Goal: Communication & Community: Answer question/provide support

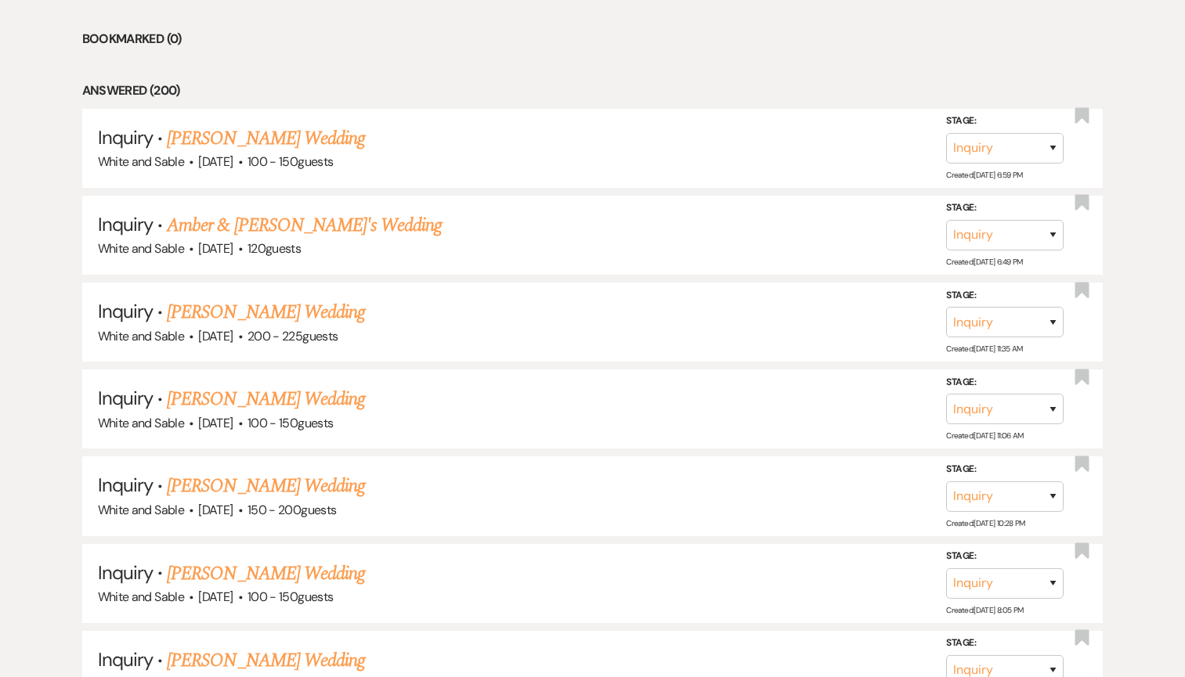
scroll to position [878, 0]
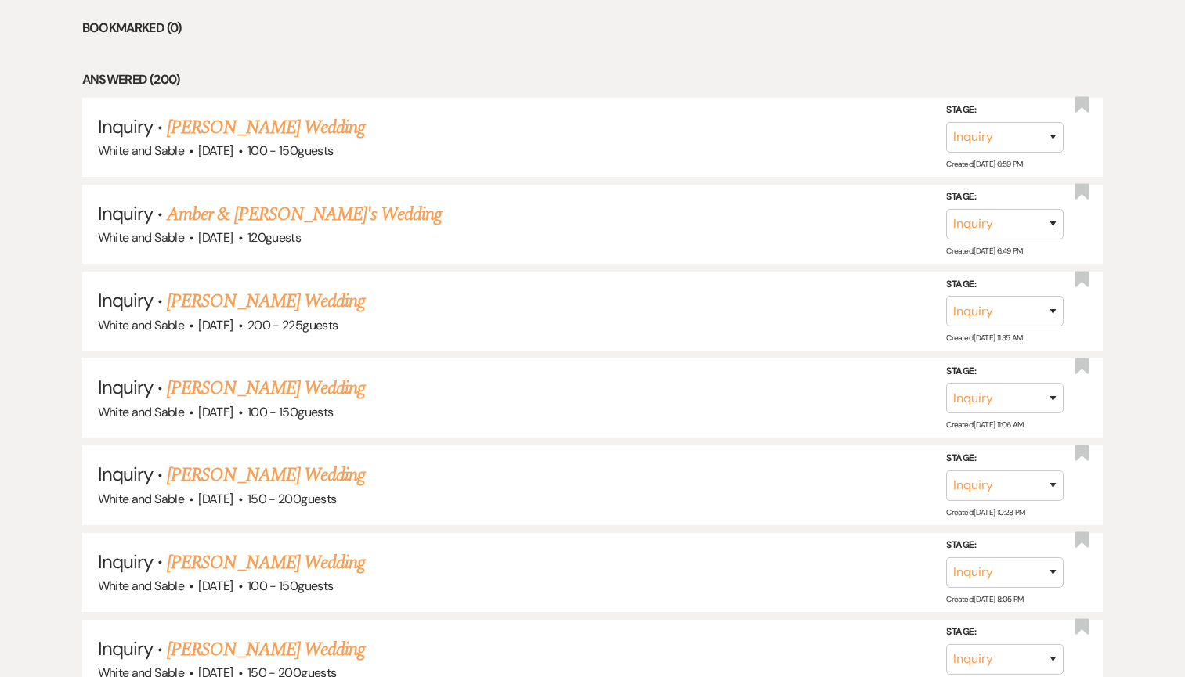
click at [218, 295] on link "[PERSON_NAME] Wedding" at bounding box center [266, 301] width 198 height 28
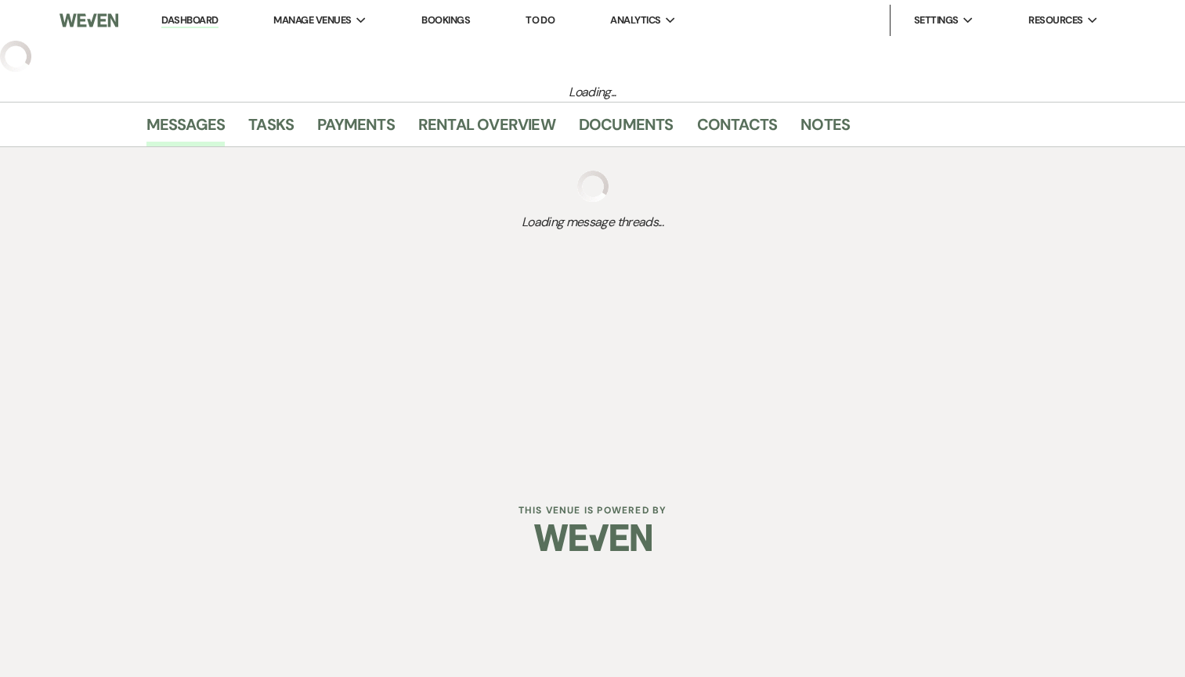
select select "5"
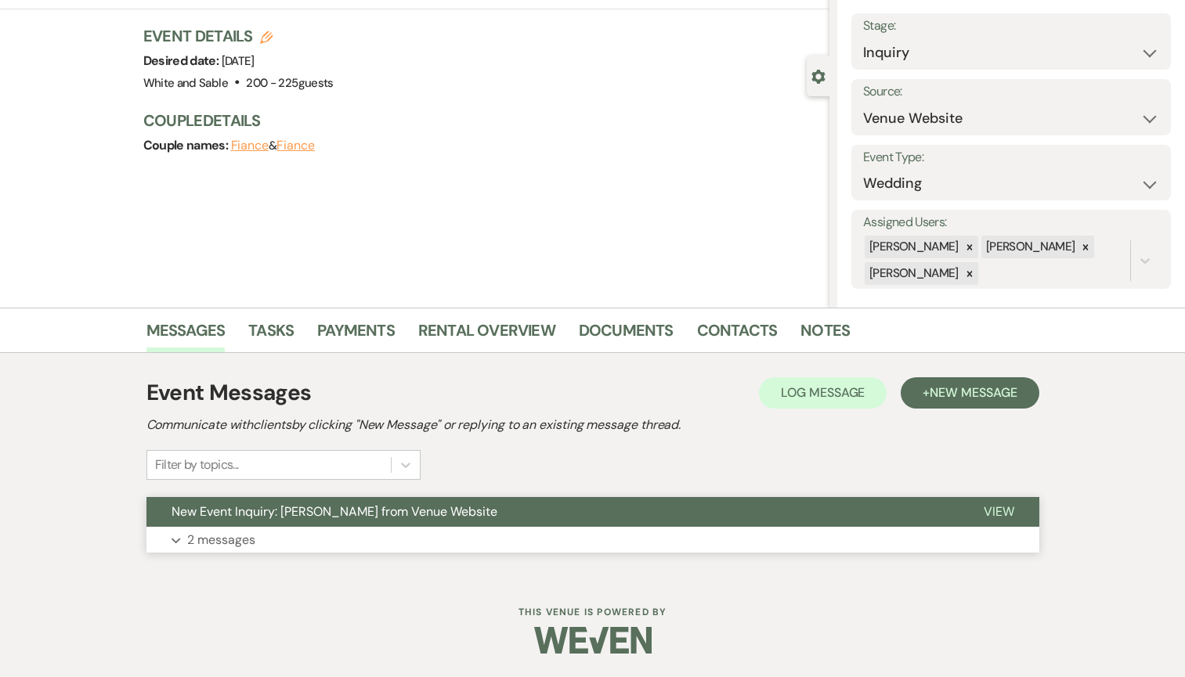
click at [302, 522] on button "New Event Inquiry: [PERSON_NAME] from Venue Website" at bounding box center [552, 512] width 812 height 30
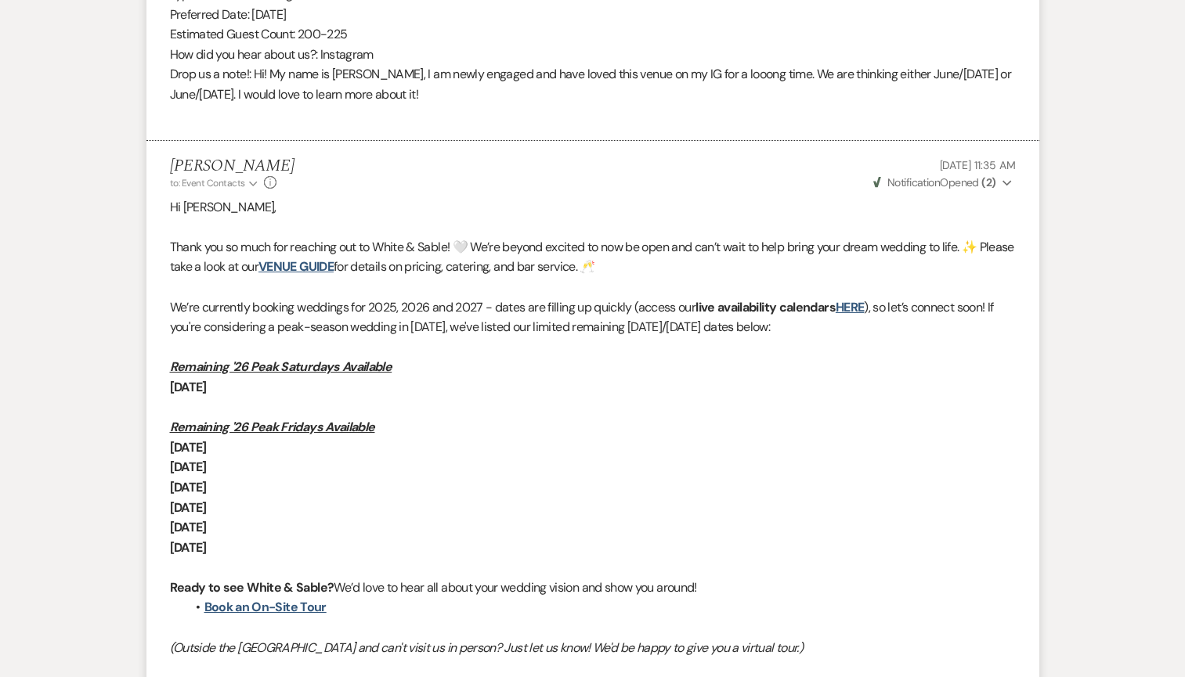
scroll to position [928, 0]
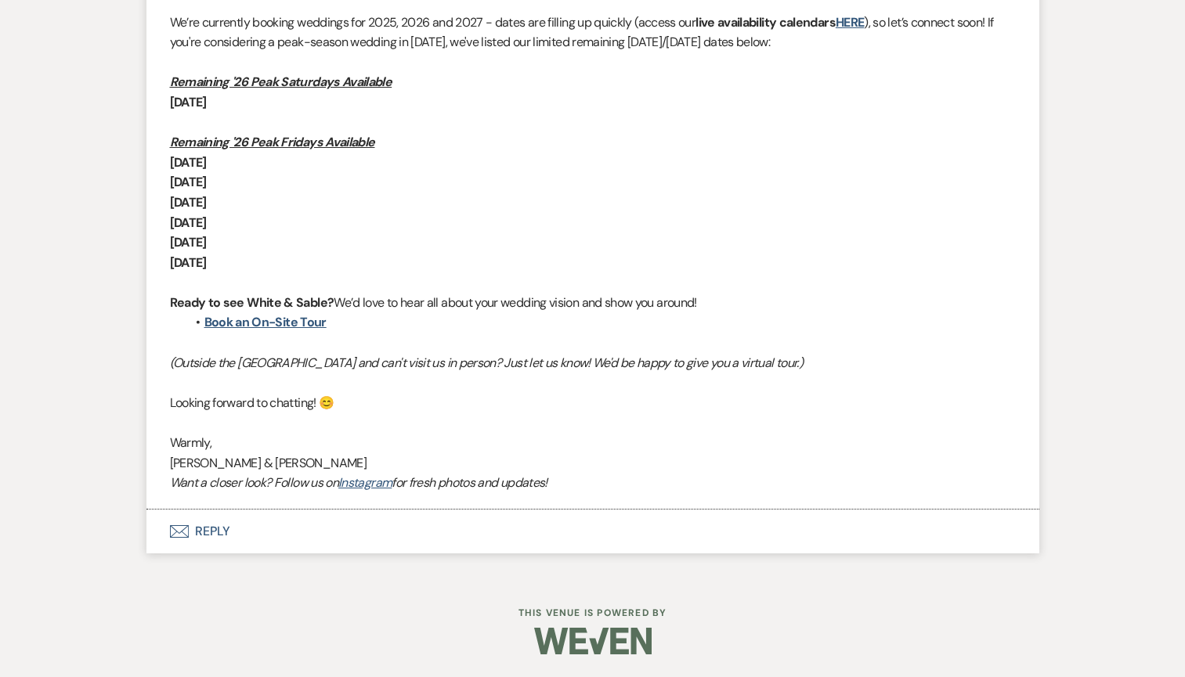
click at [233, 529] on button "Envelope Reply" at bounding box center [592, 532] width 893 height 44
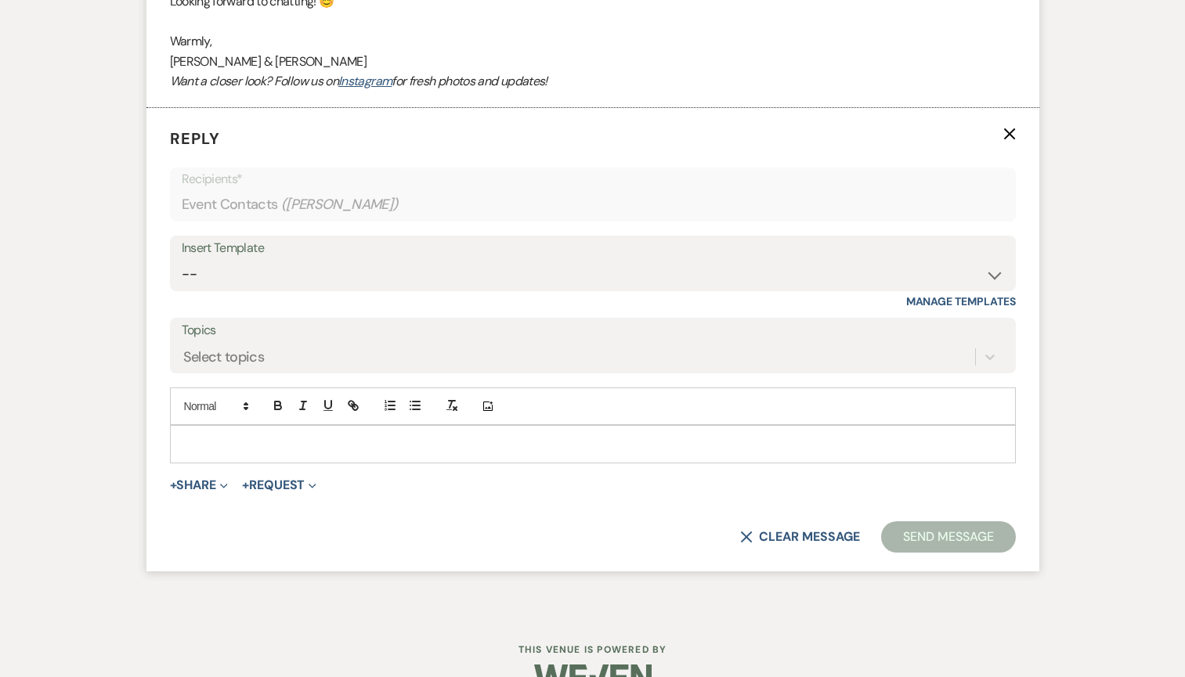
scroll to position [1617, 0]
click at [288, 268] on select "-- Inquiry Response (Venue Guide) Schedule - Venue Tour Appt Confirmation Sched…" at bounding box center [593, 273] width 822 height 31
click at [229, 265] on select "-- Inquiry Response (Venue Guide) Schedule - Venue Tour Appt Confirmation Sched…" at bounding box center [593, 273] width 822 height 31
select select "5948"
click at [182, 258] on select "-- Inquiry Response (Venue Guide) Schedule - Venue Tour Appt Confirmation Sched…" at bounding box center [593, 273] width 822 height 31
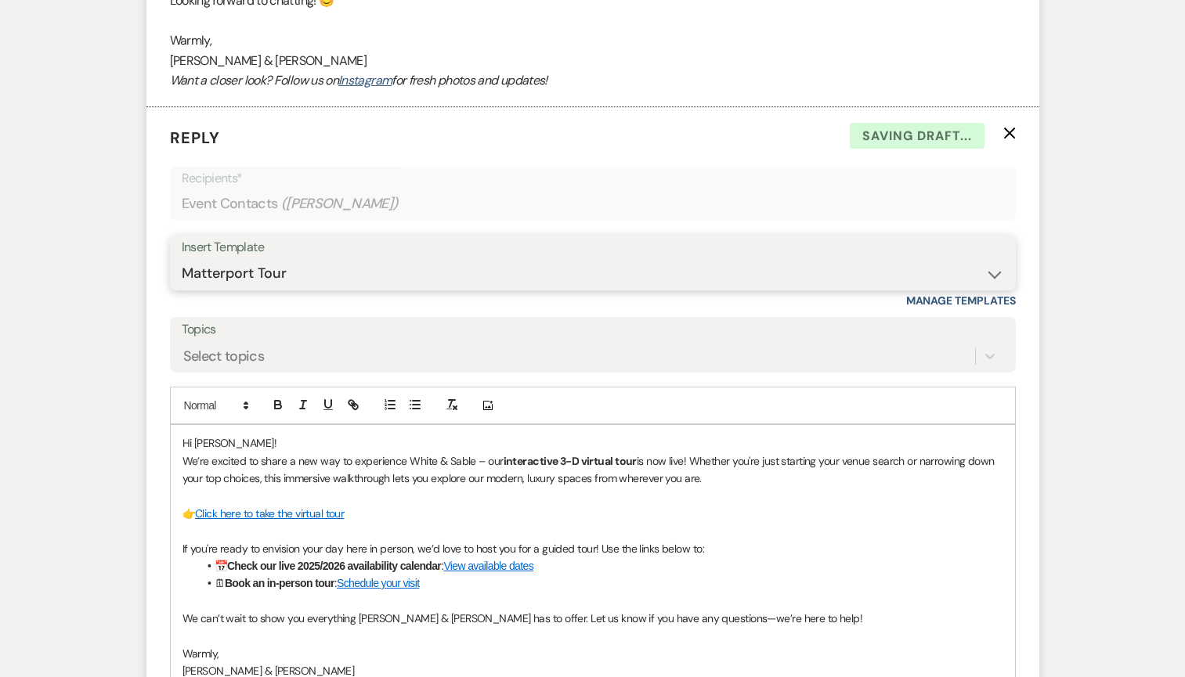
scroll to position [1647, 0]
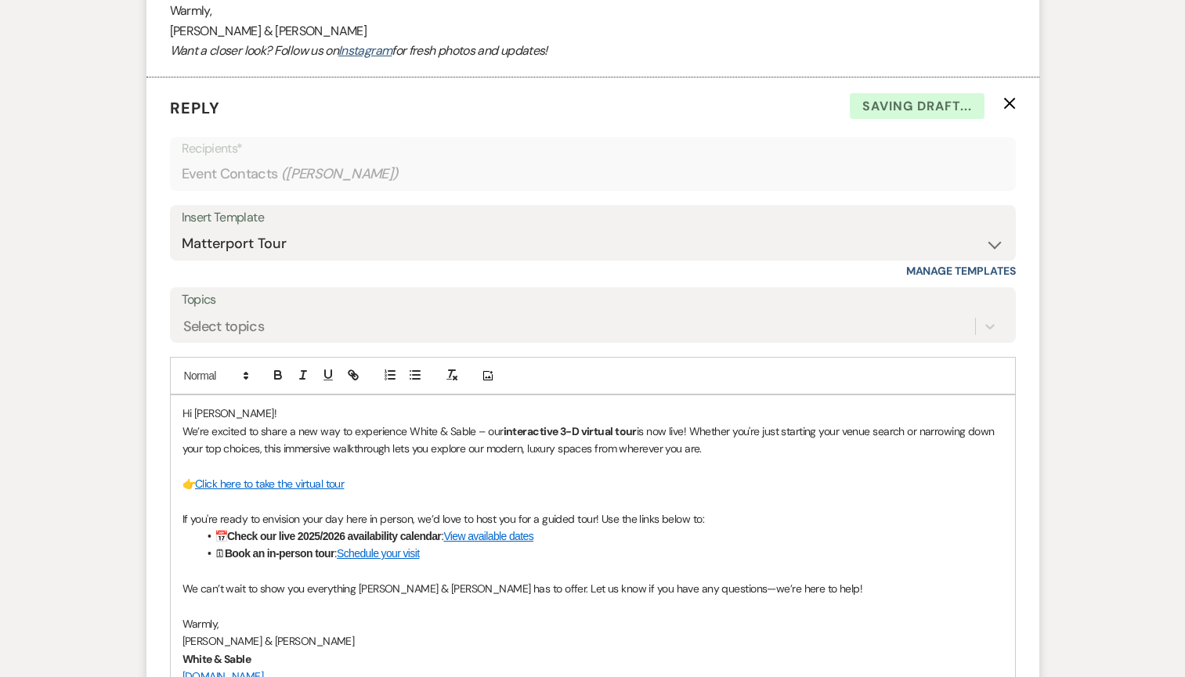
click at [253, 413] on p "Hi [PERSON_NAME]!" at bounding box center [592, 413] width 821 height 17
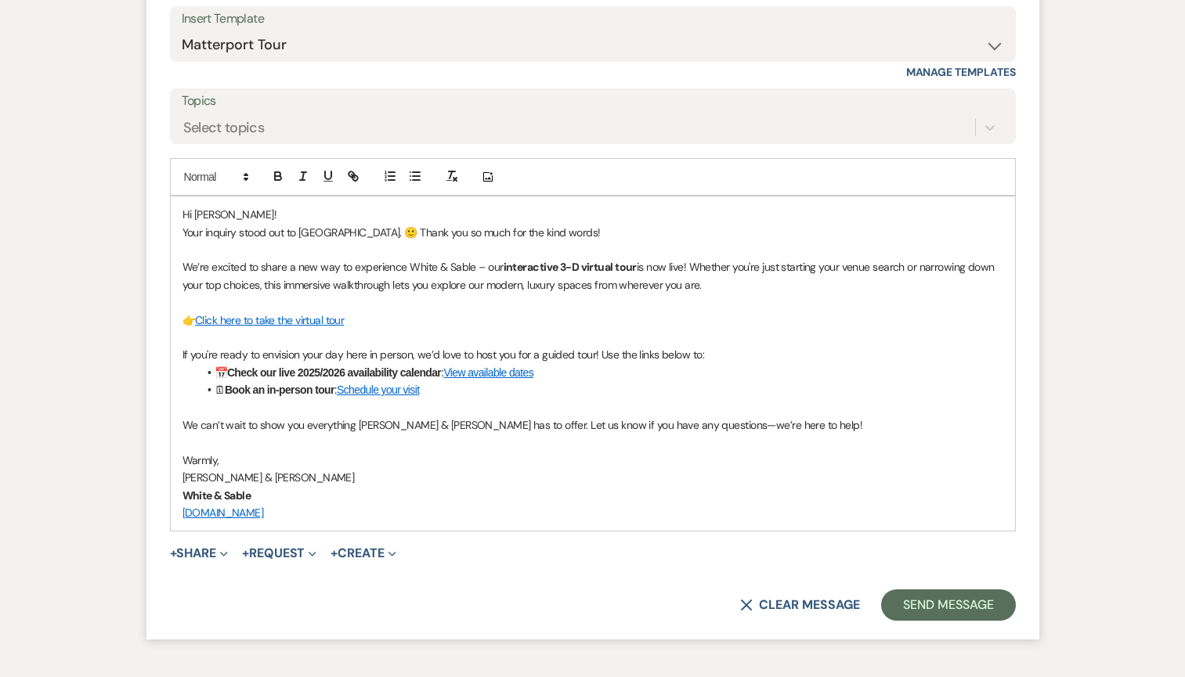
scroll to position [1850, 0]
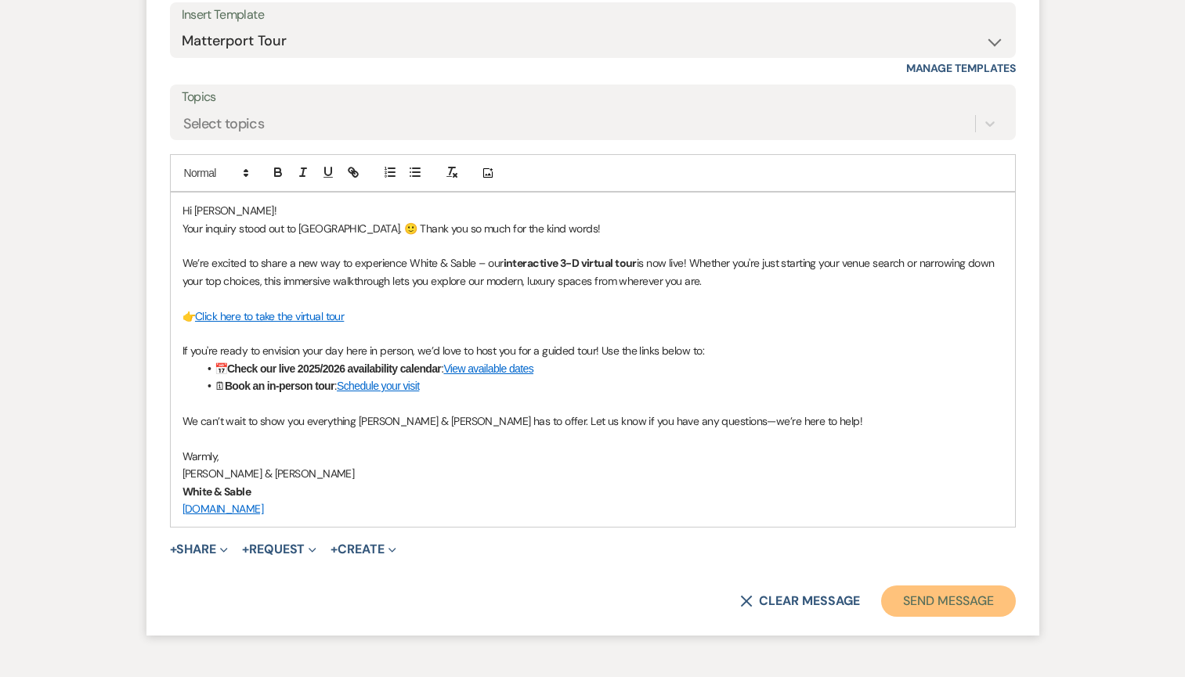
click at [912, 595] on button "Send Message" at bounding box center [948, 601] width 134 height 31
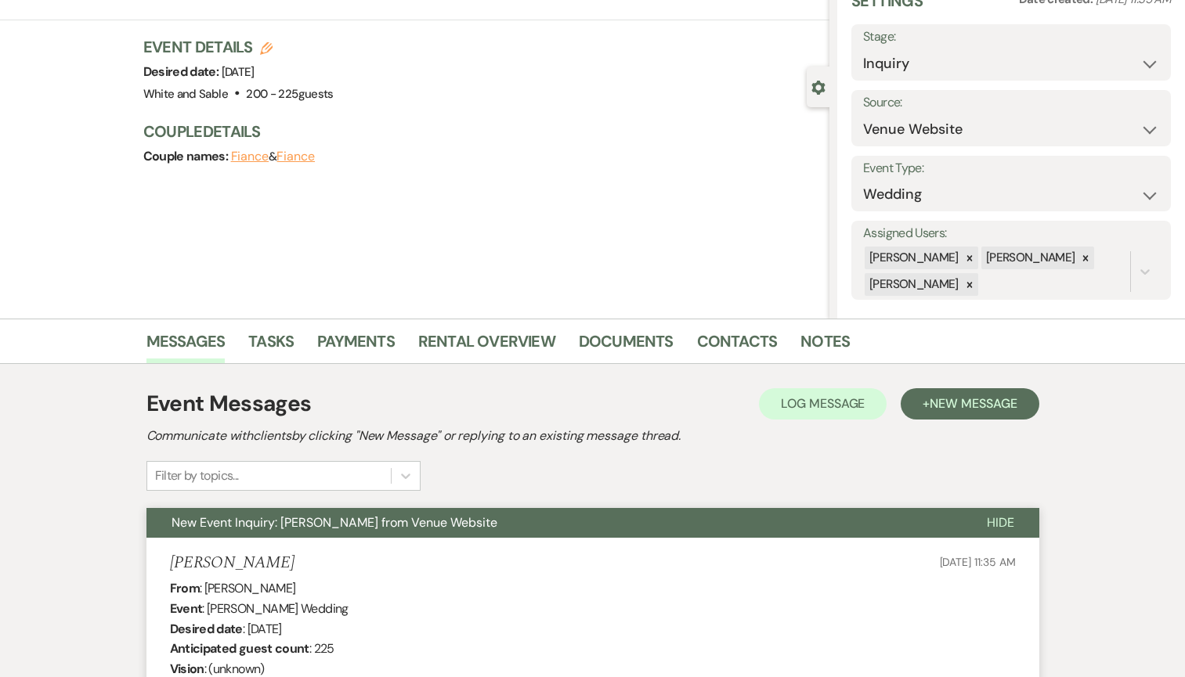
scroll to position [0, 0]
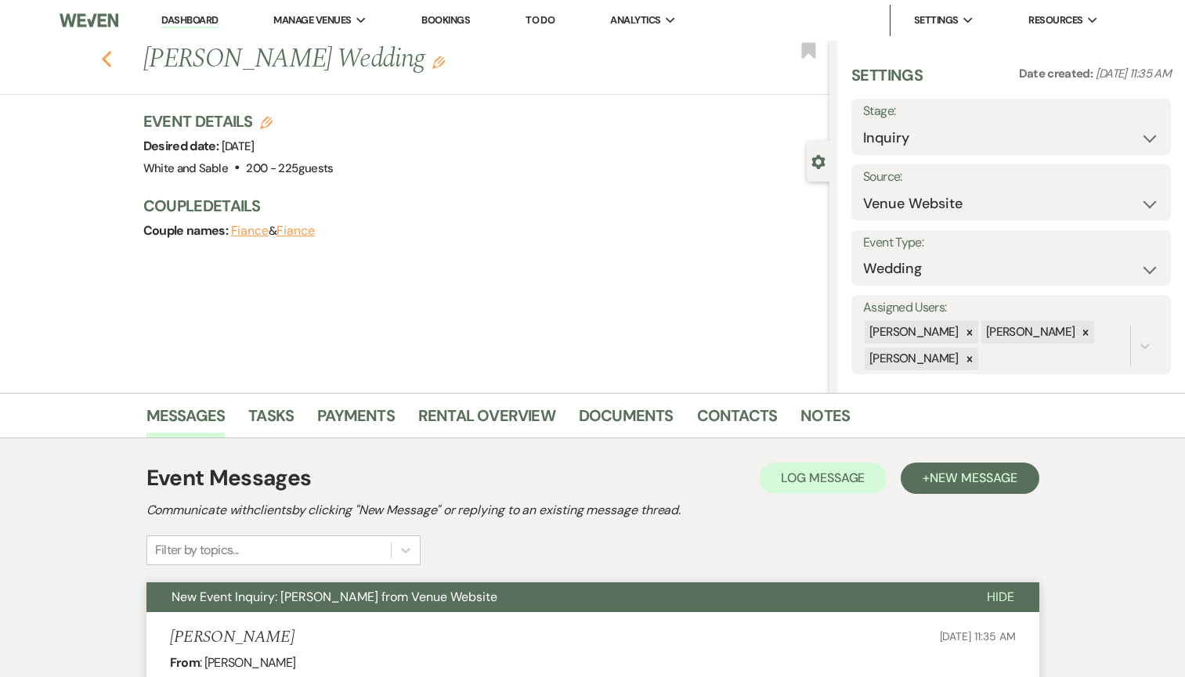
click at [101, 62] on icon "Previous" at bounding box center [107, 59] width 12 height 19
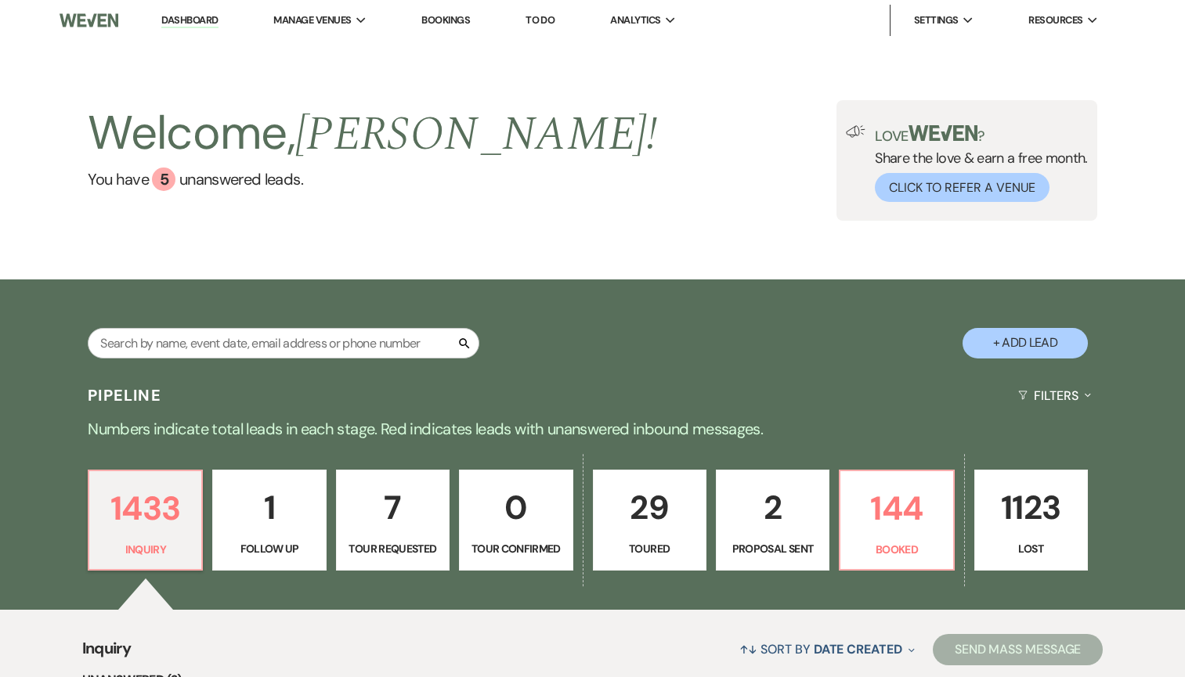
click at [667, 515] on p "29" at bounding box center [649, 508] width 93 height 52
select select "5"
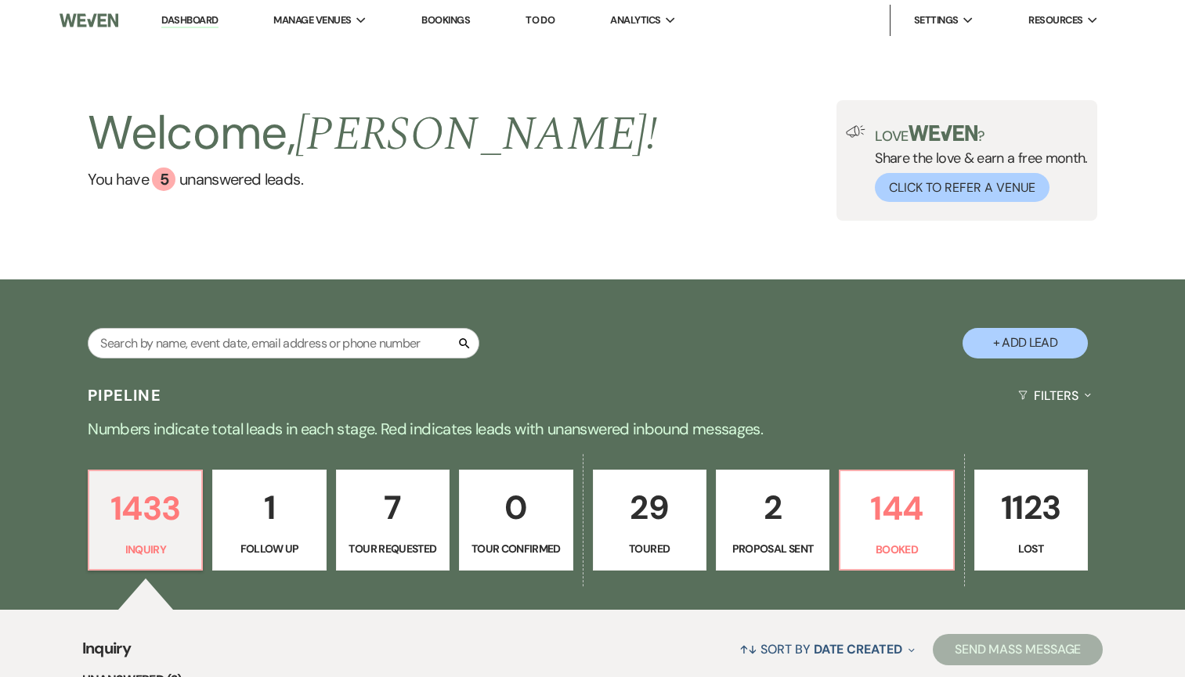
select select "5"
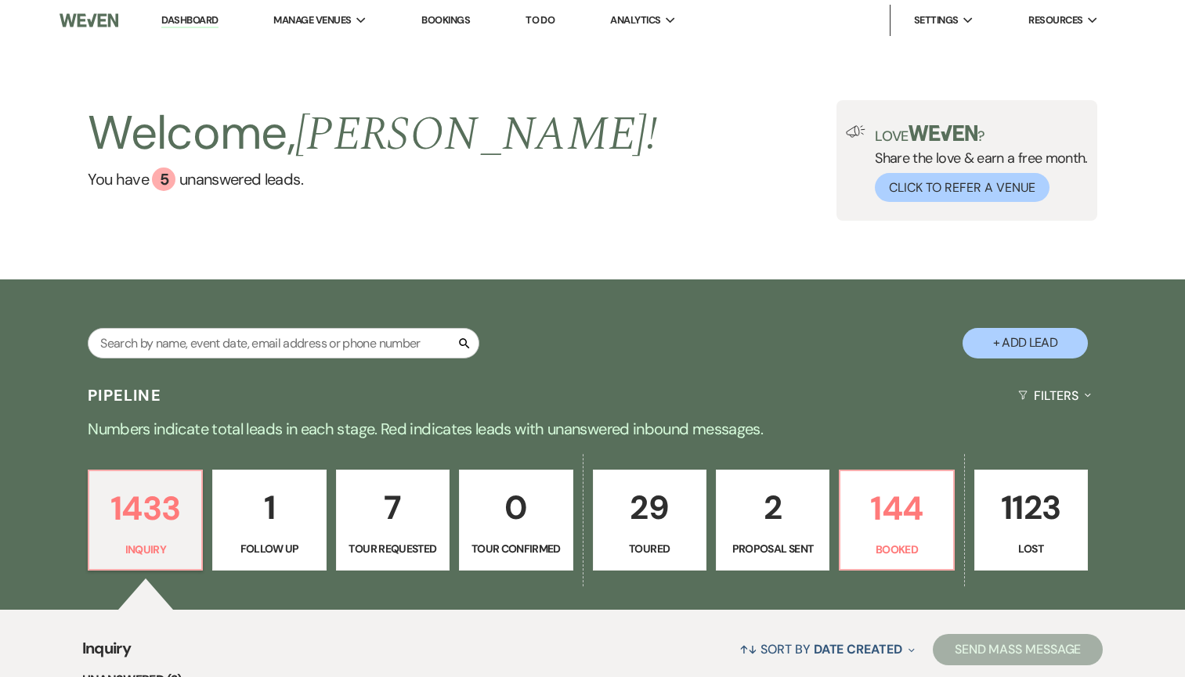
select select "5"
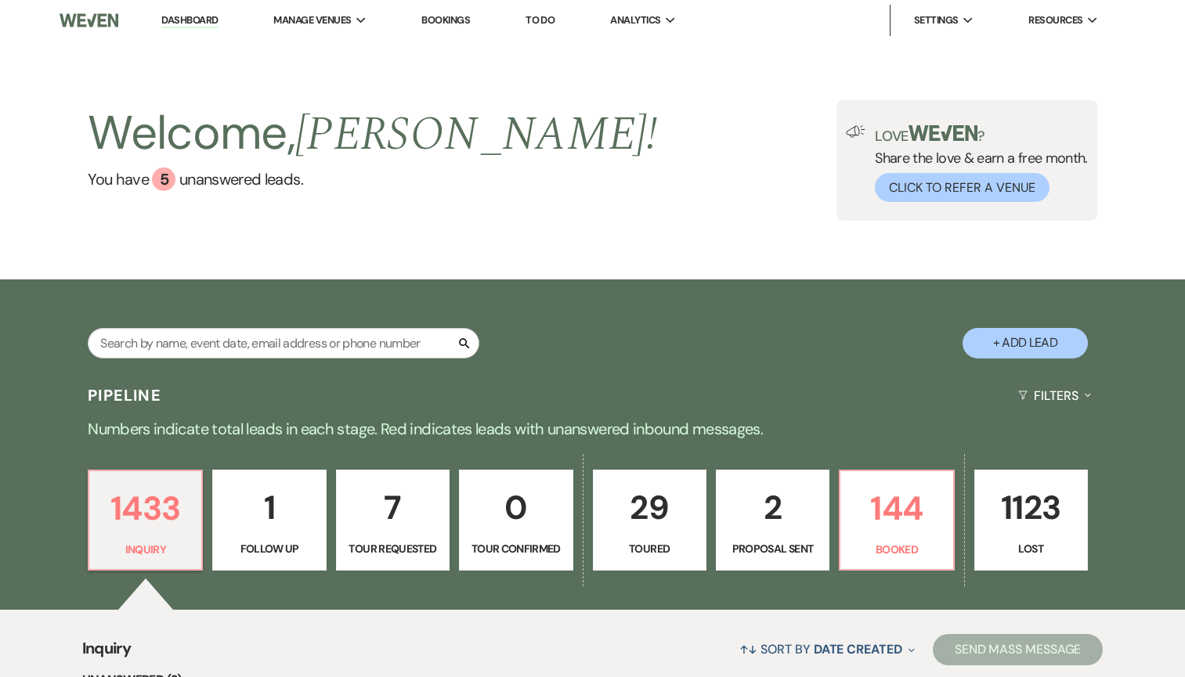
select select "5"
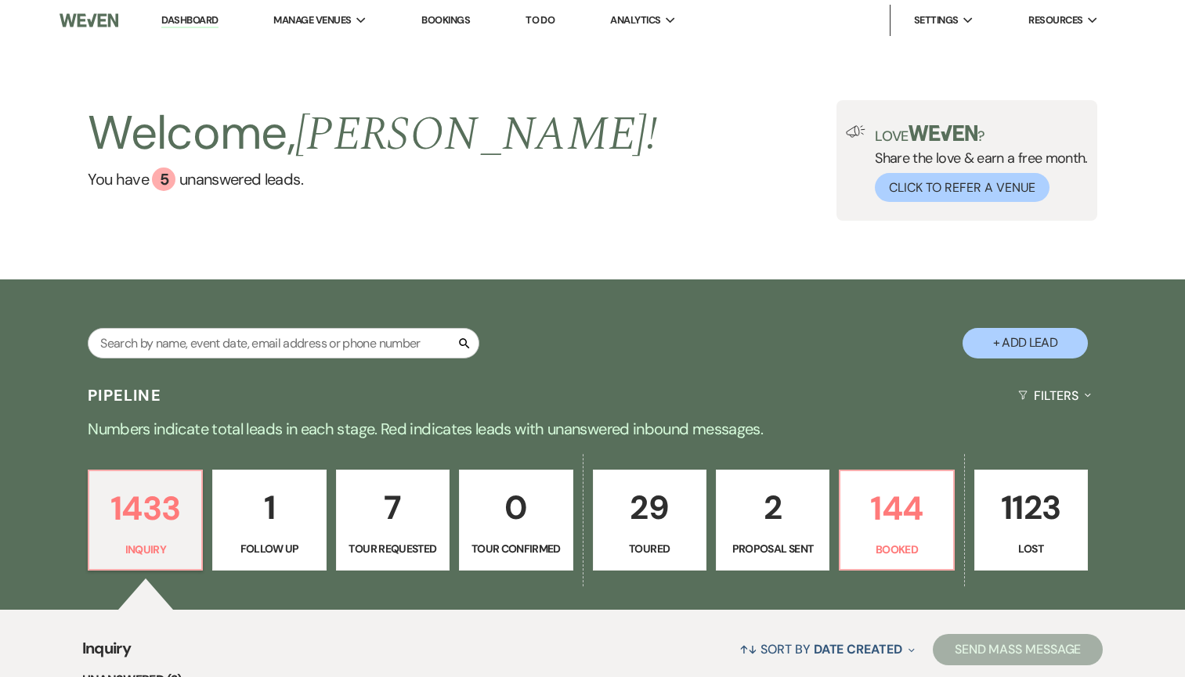
select select "5"
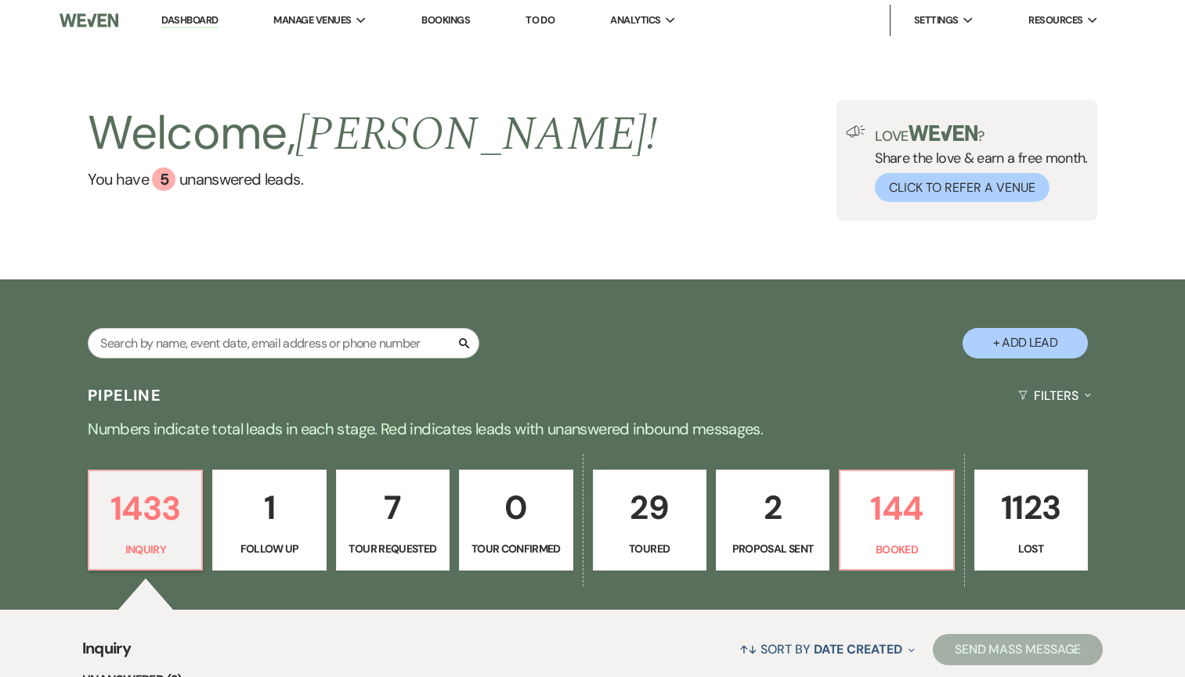
select select "5"
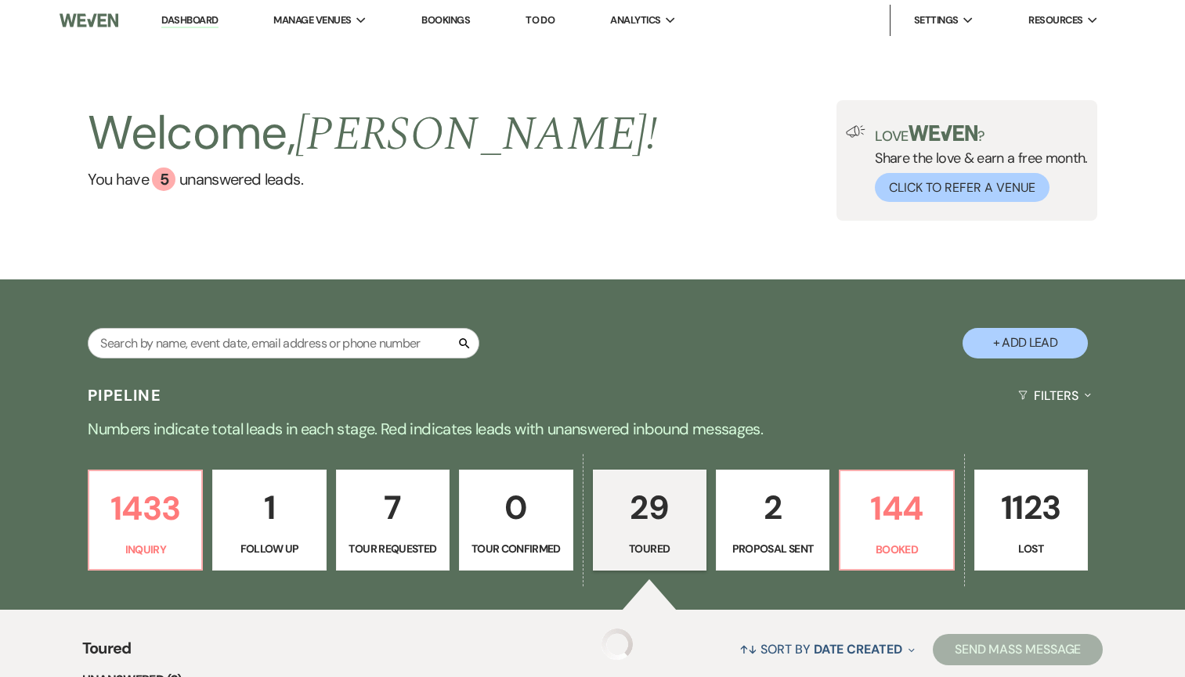
select select "5"
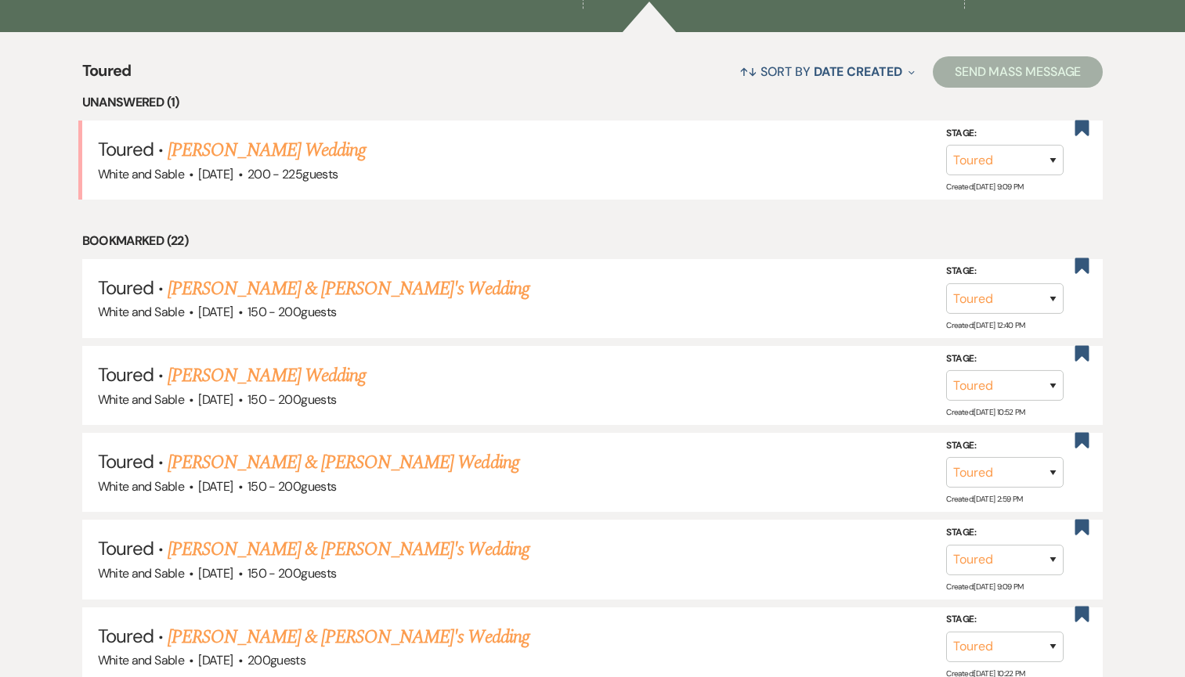
scroll to position [613, 0]
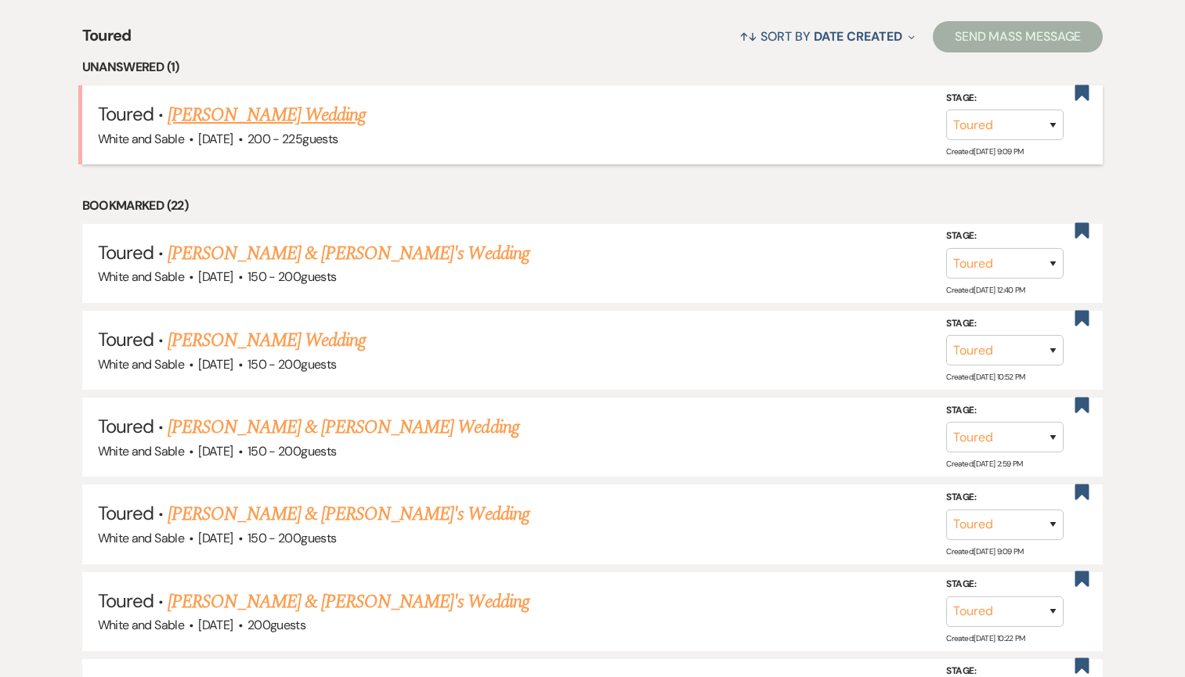
click at [301, 111] on link "[PERSON_NAME] Wedding" at bounding box center [267, 115] width 198 height 28
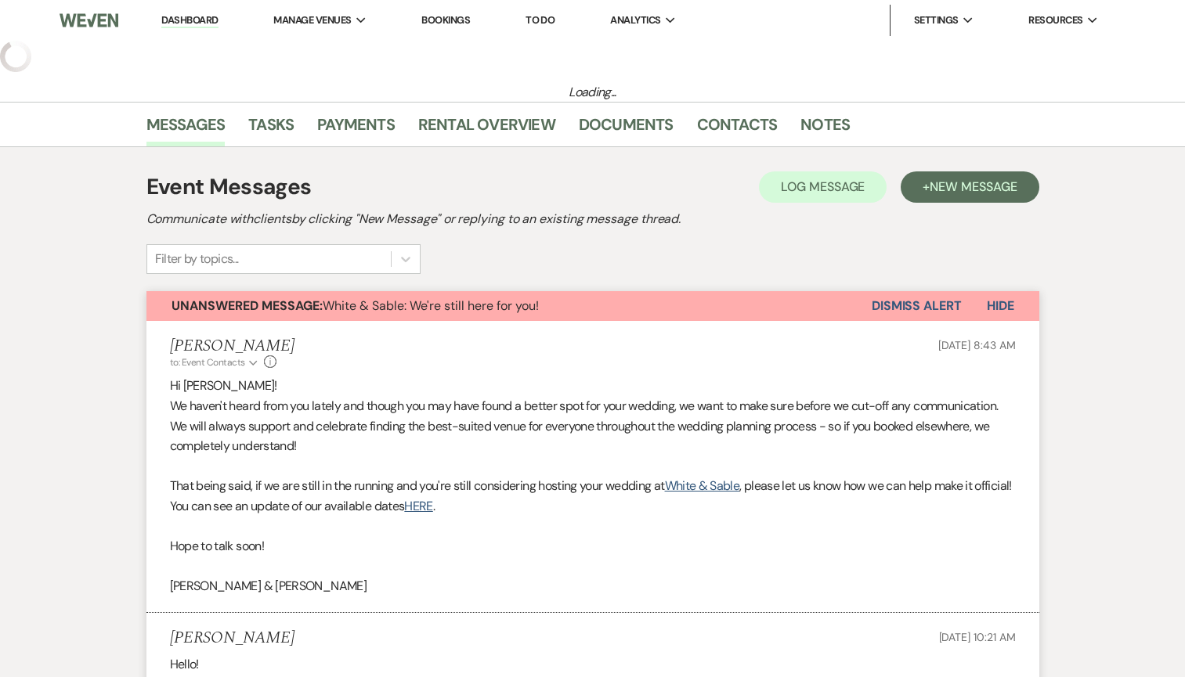
select select "5"
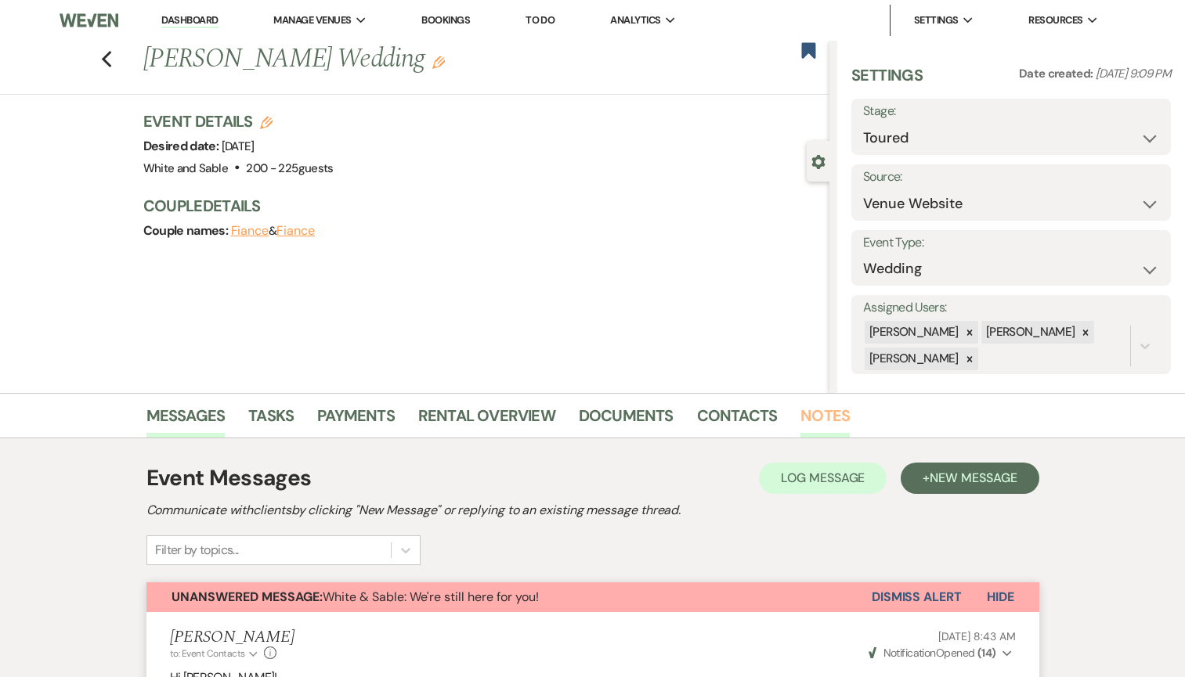
click at [832, 418] on link "Notes" at bounding box center [824, 420] width 49 height 34
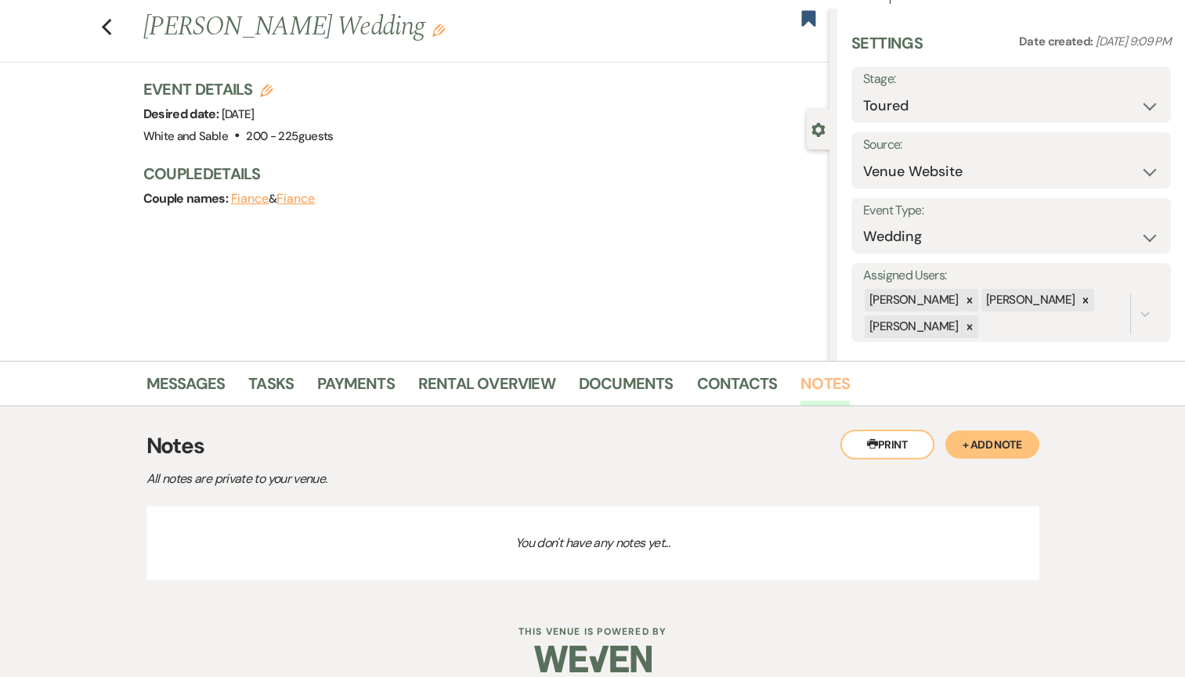
scroll to position [51, 0]
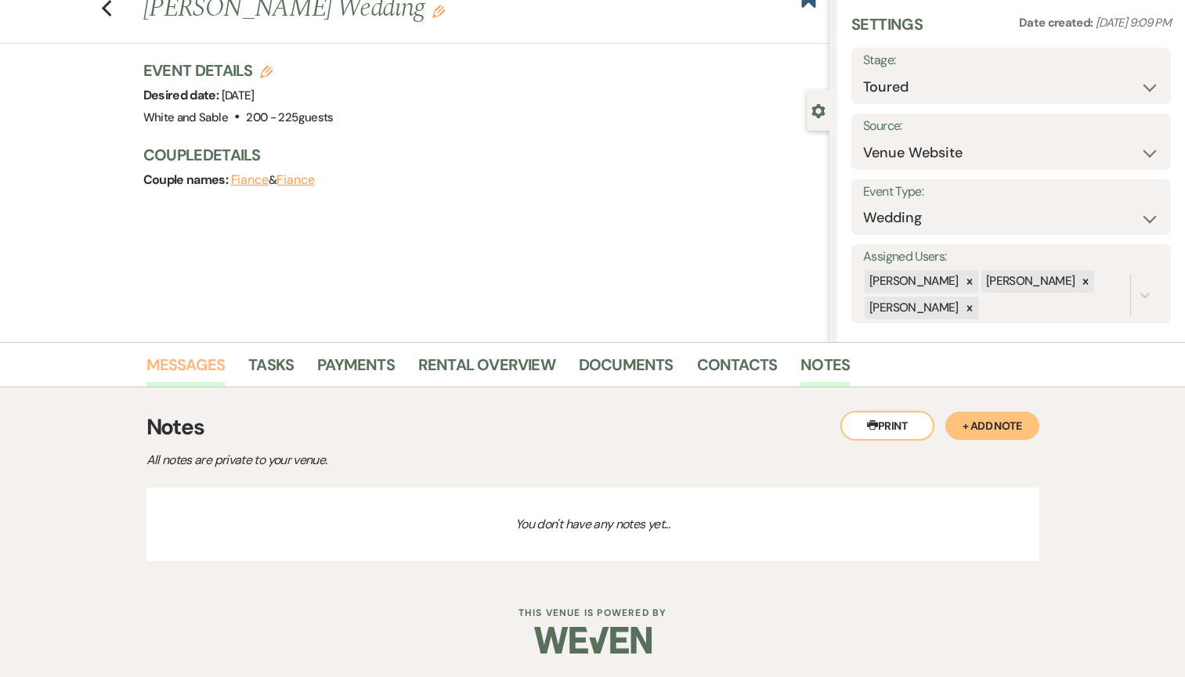
click at [184, 361] on link "Messages" at bounding box center [185, 369] width 79 height 34
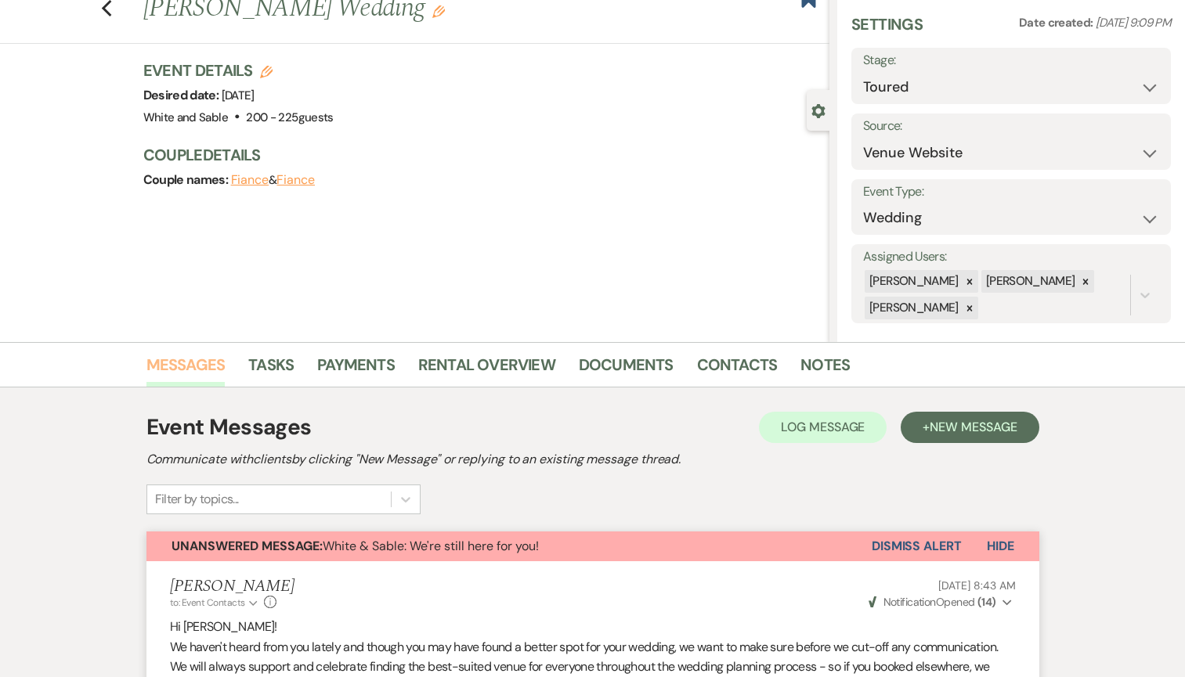
click at [184, 361] on link "Messages" at bounding box center [185, 369] width 79 height 34
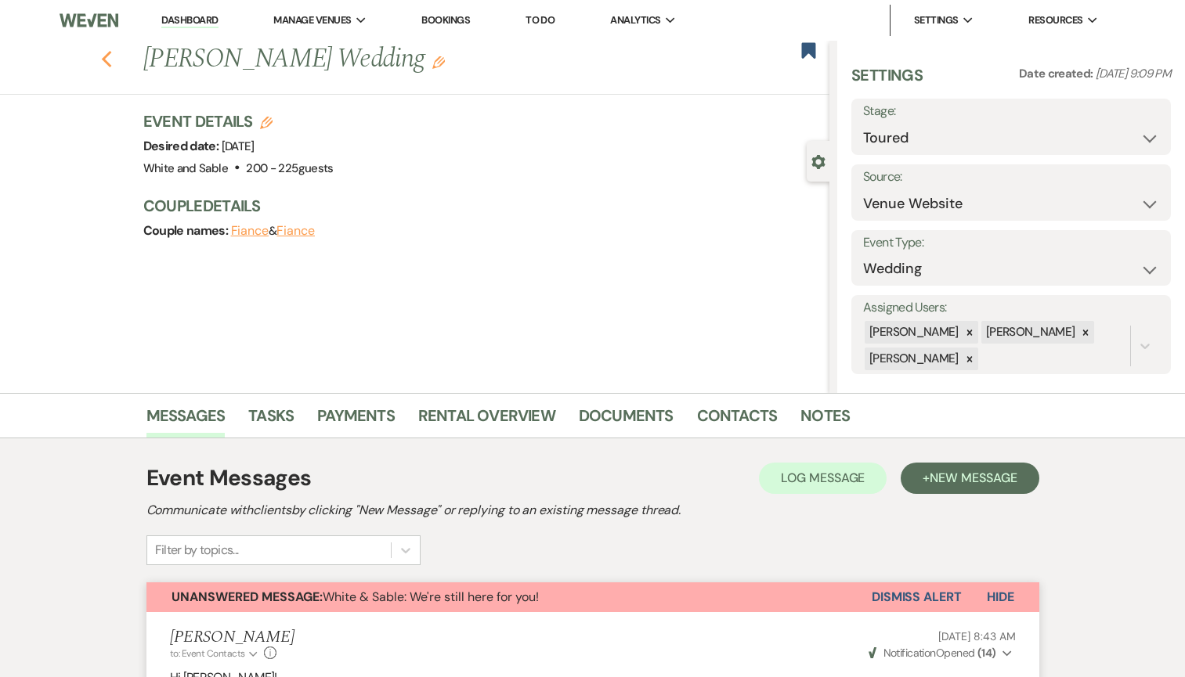
click at [109, 52] on use "button" at bounding box center [106, 59] width 10 height 17
select select "5"
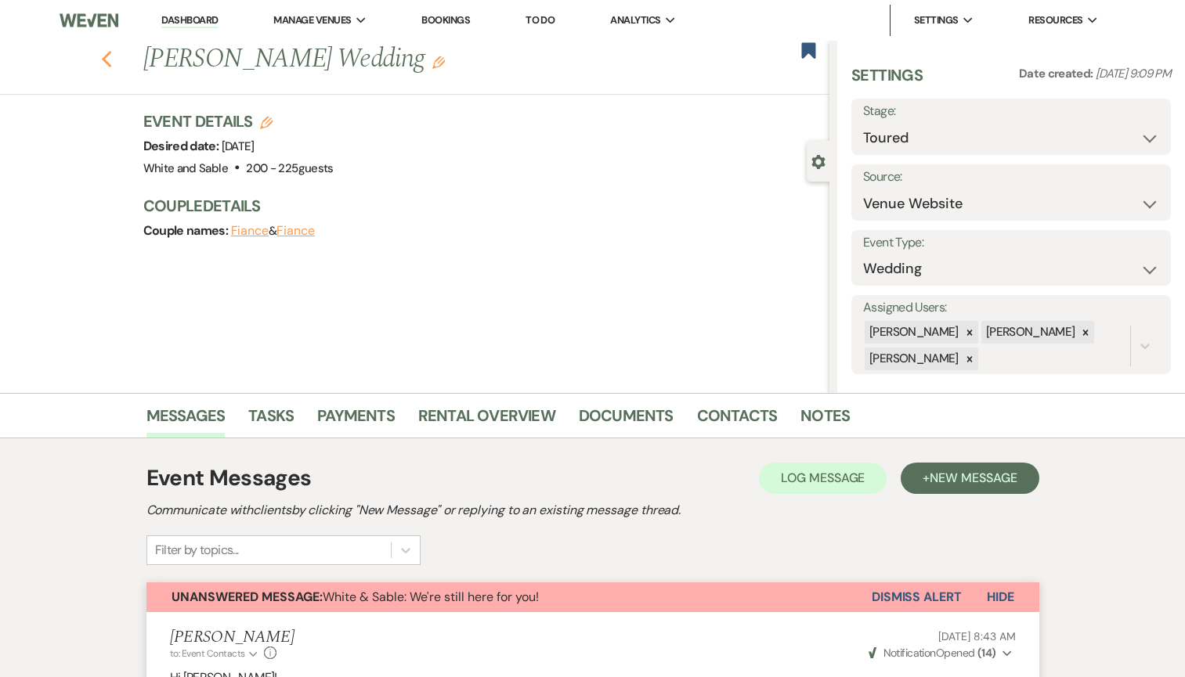
select select "5"
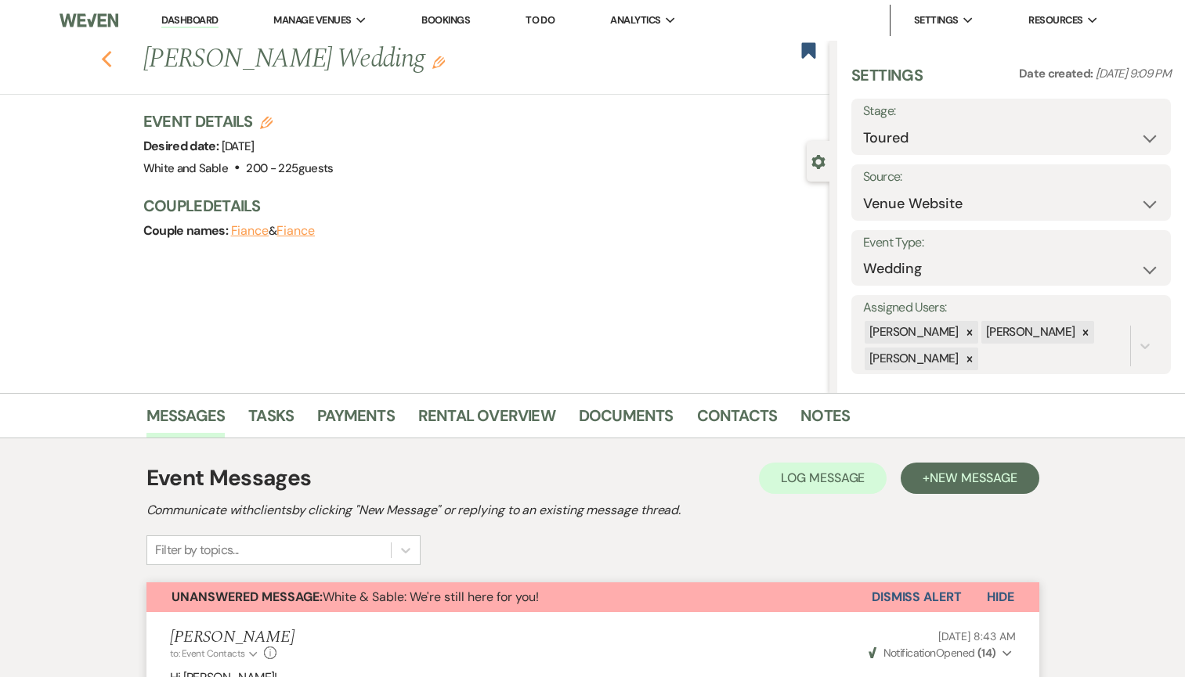
select select "5"
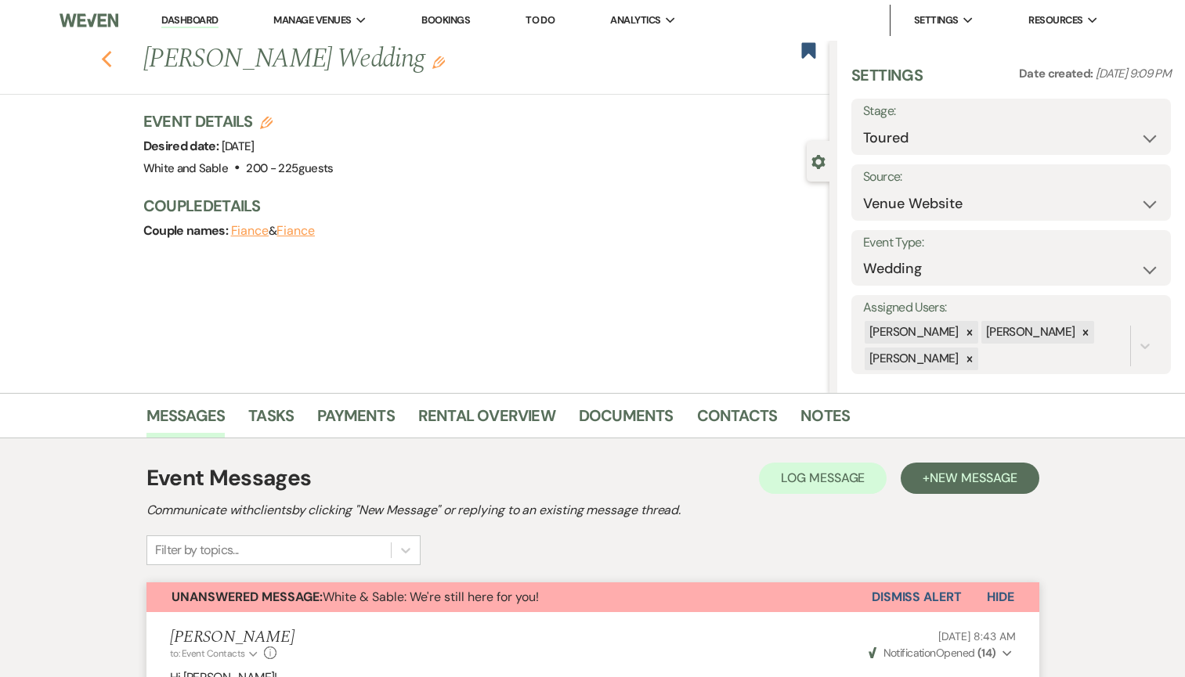
select select "5"
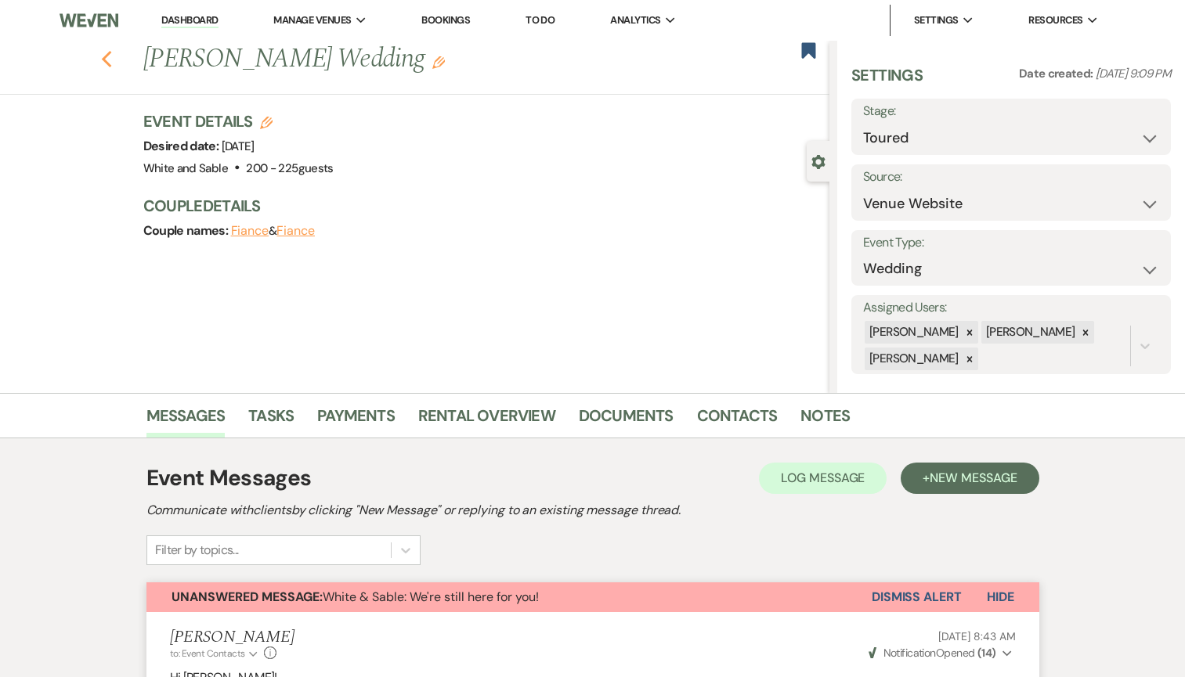
select select "5"
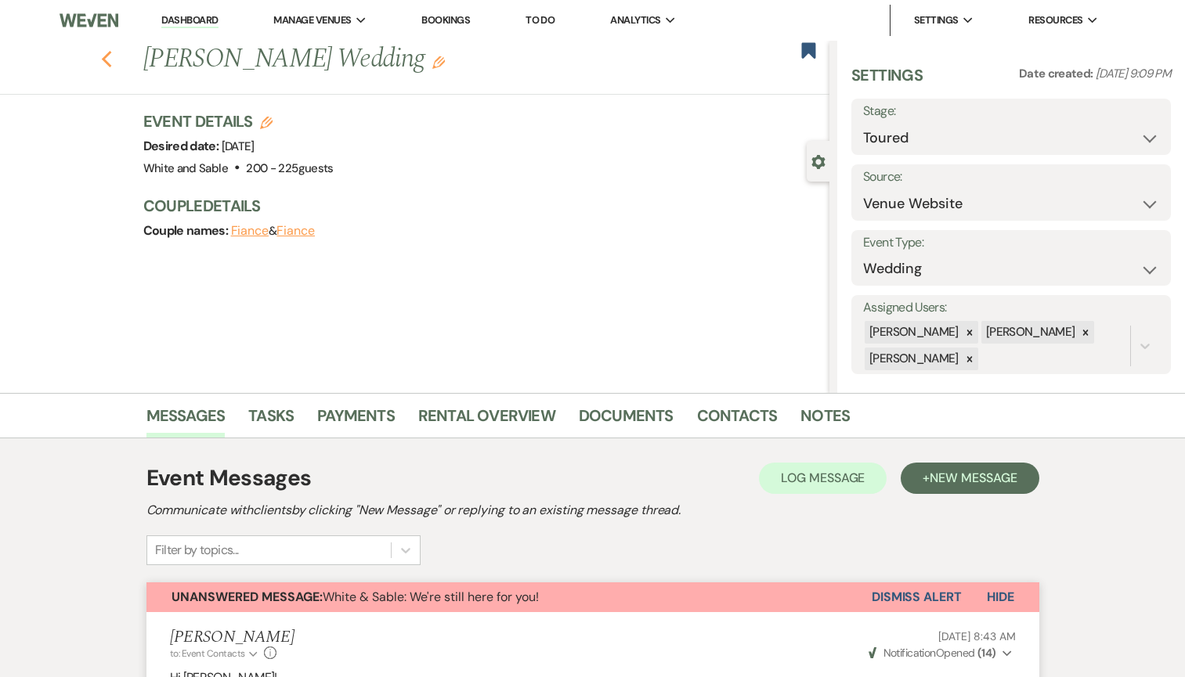
select select "5"
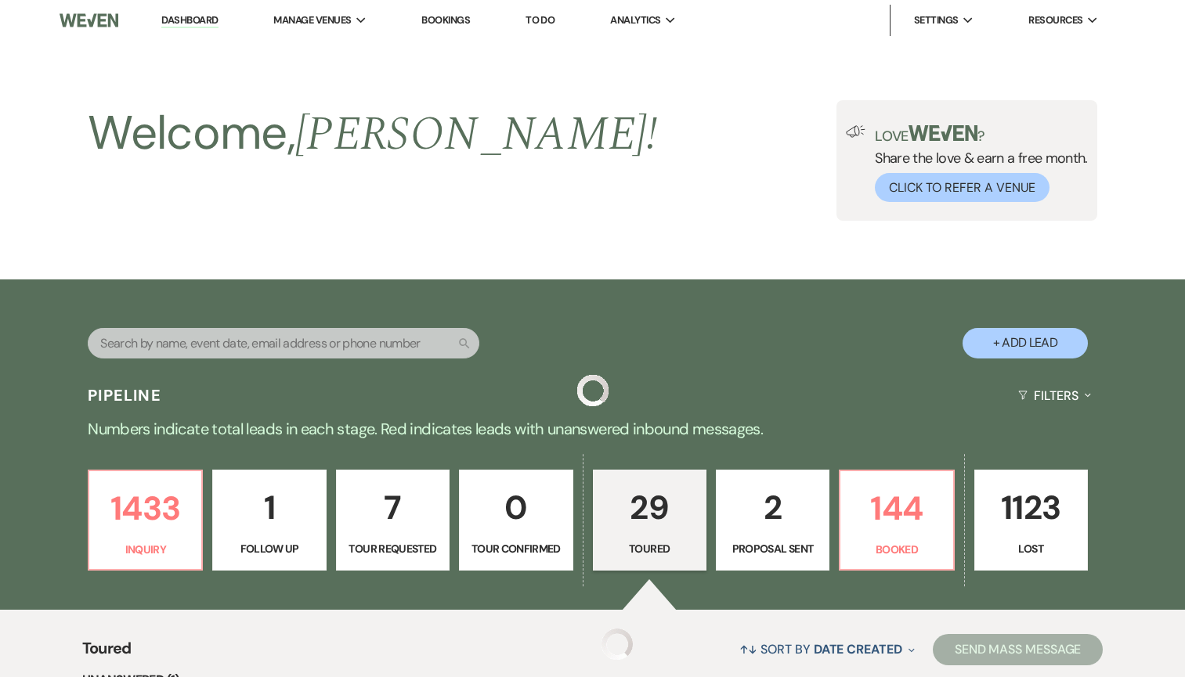
scroll to position [613, 0]
